Goal: Information Seeking & Learning: Learn about a topic

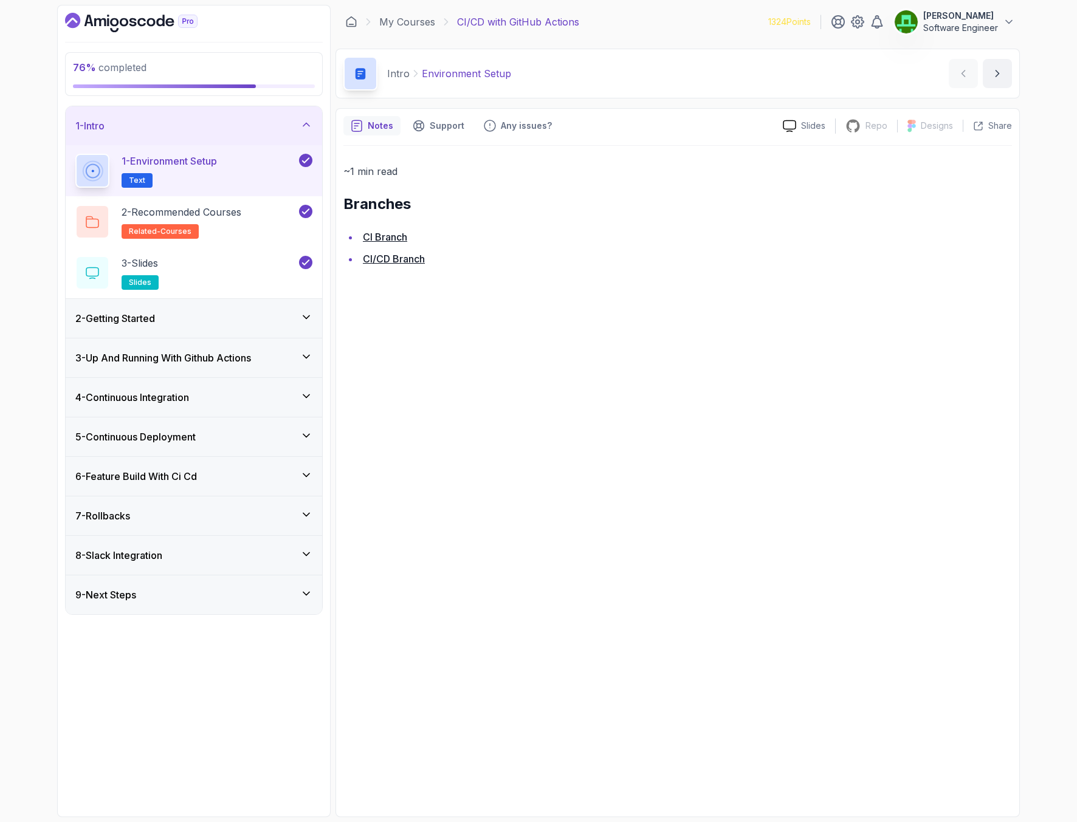
click at [186, 481] on h3 "6 - Feature Build With Ci Cd" at bounding box center [136, 476] width 122 height 15
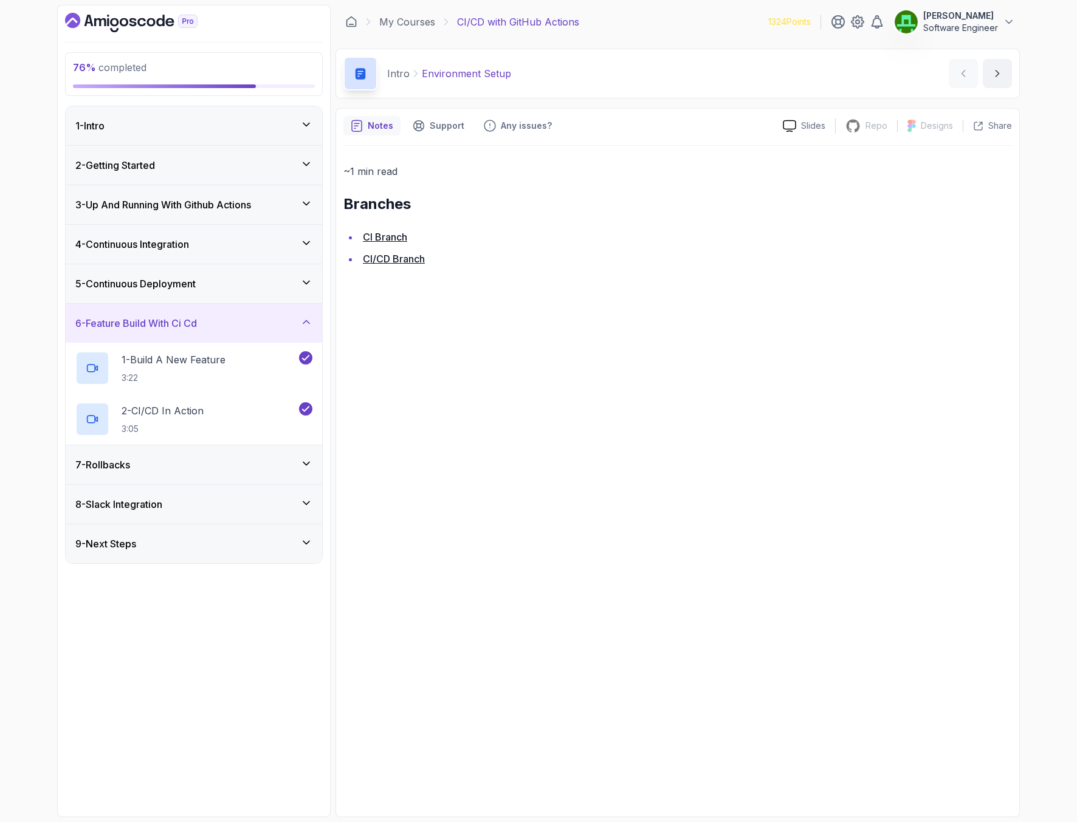
click at [117, 287] on h3 "5 - Continuous Deployment" at bounding box center [135, 283] width 120 height 15
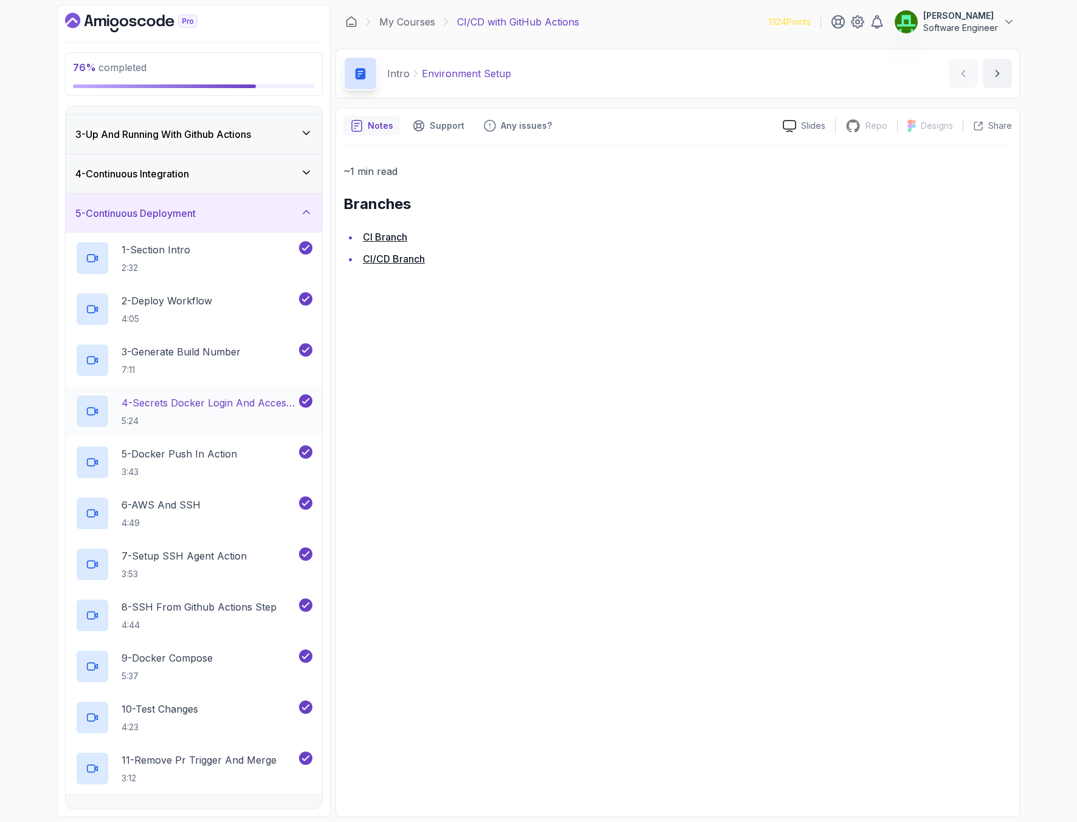
scroll to position [73, 0]
click at [198, 402] on p "4 - Secrets Docker Login And Access Token" at bounding box center [209, 400] width 175 height 15
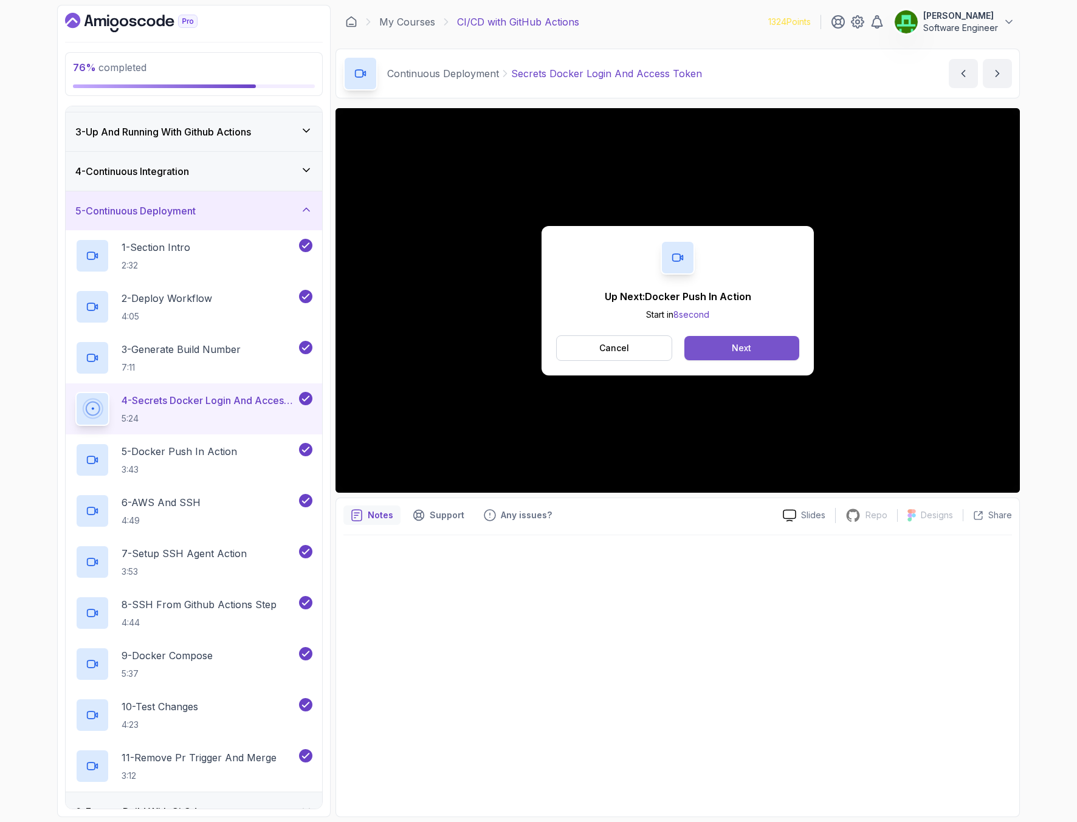
click at [763, 358] on button "Next" at bounding box center [741, 348] width 115 height 24
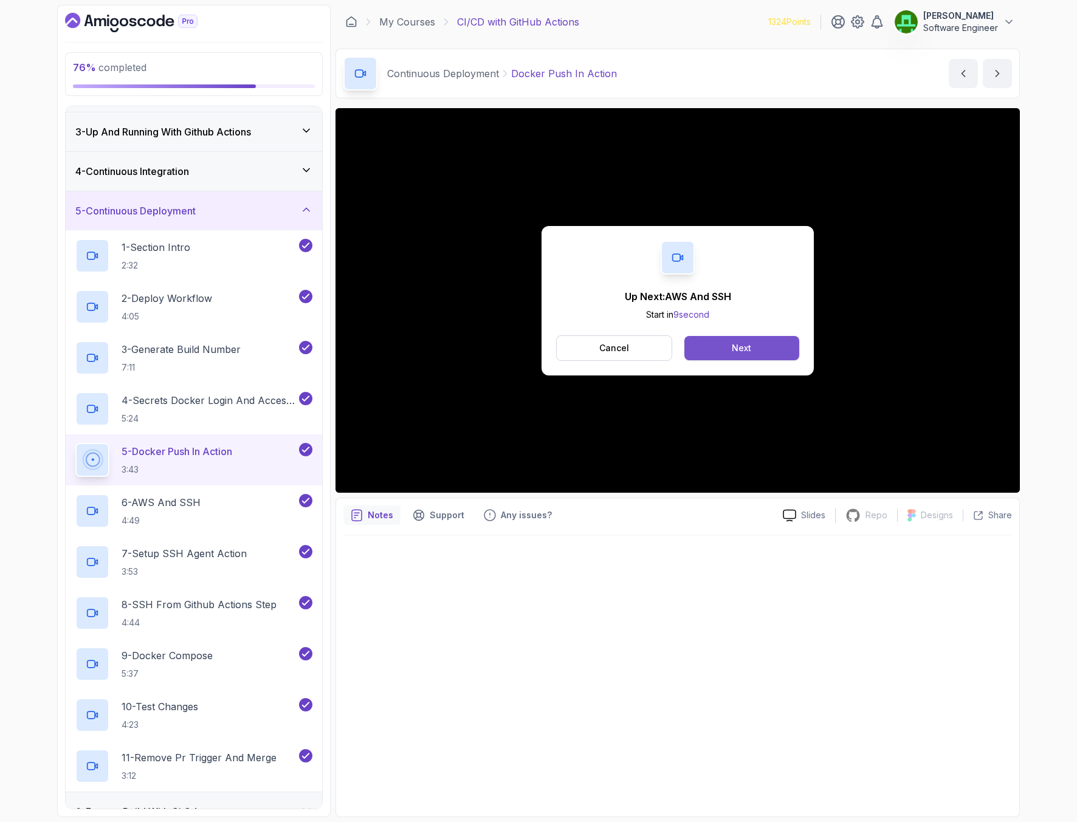
click at [736, 354] on button "Next" at bounding box center [741, 348] width 115 height 24
